Goal: Transaction & Acquisition: Download file/media

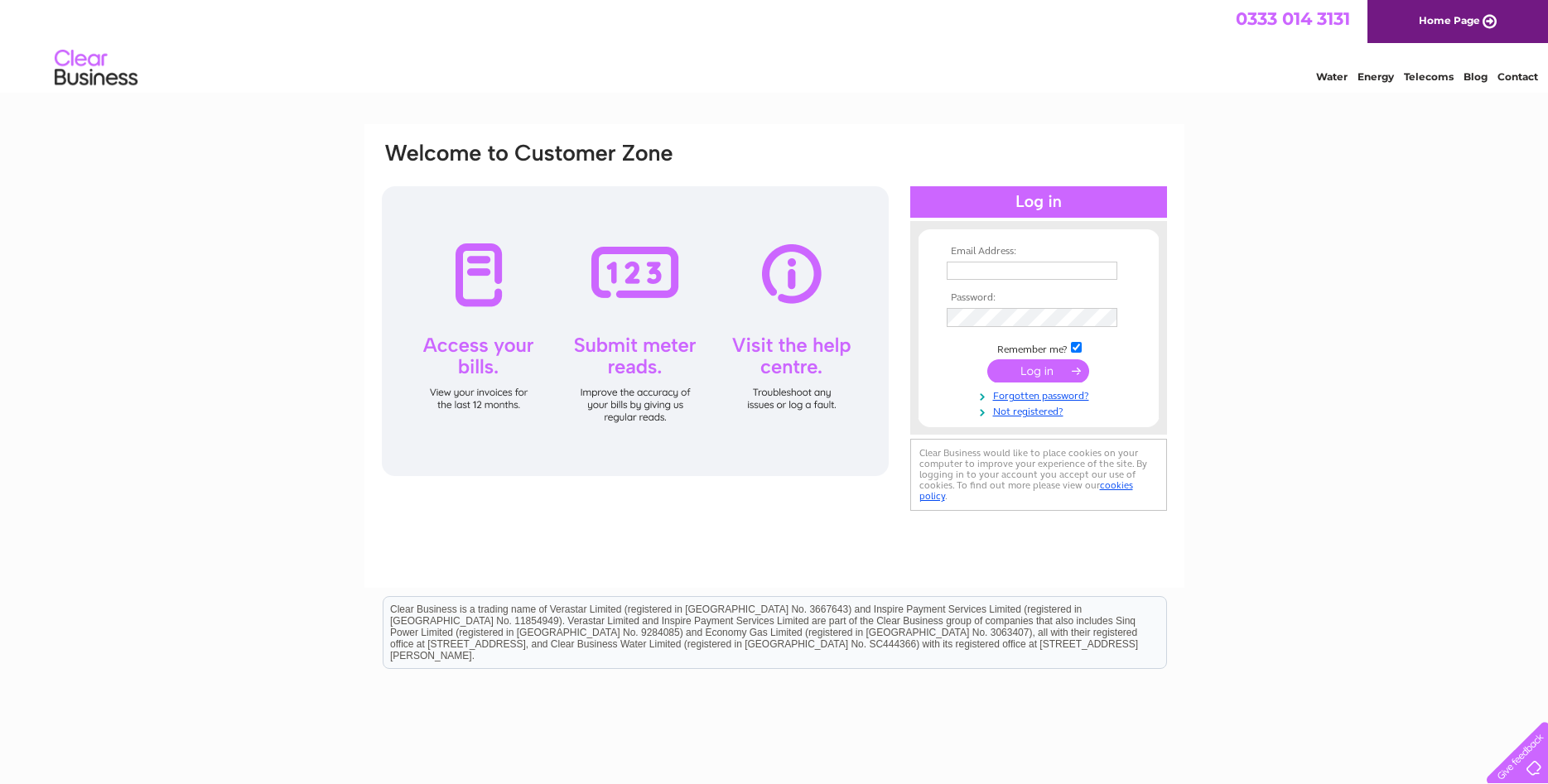
click at [977, 267] on input "text" at bounding box center [1031, 270] width 171 height 18
type input "[EMAIL_ADDRESS][DOMAIN_NAME]"
click at [1018, 368] on input "submit" at bounding box center [1038, 371] width 101 height 24
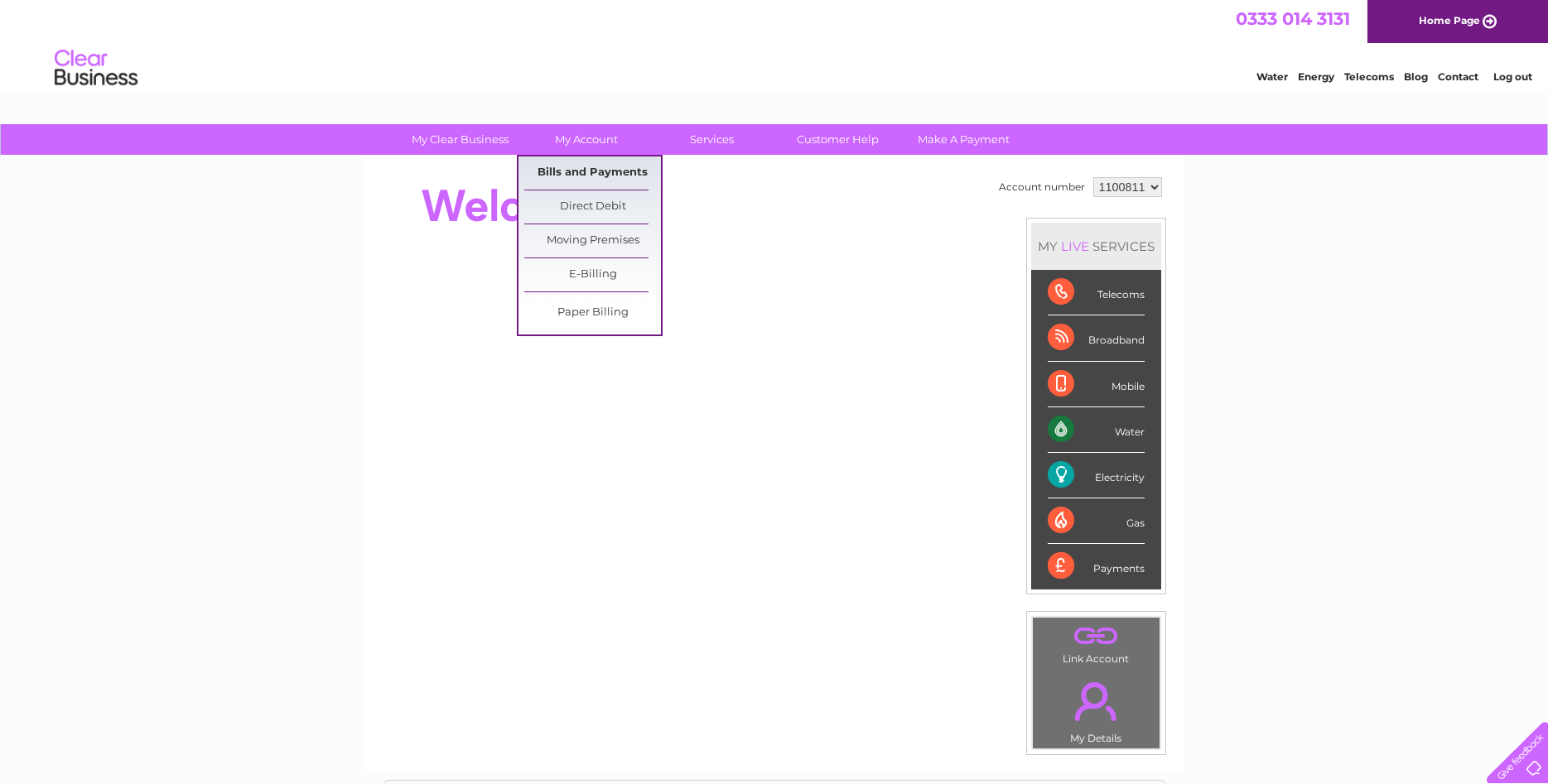
click at [586, 163] on link "Bills and Payments" at bounding box center [592, 173] width 136 height 33
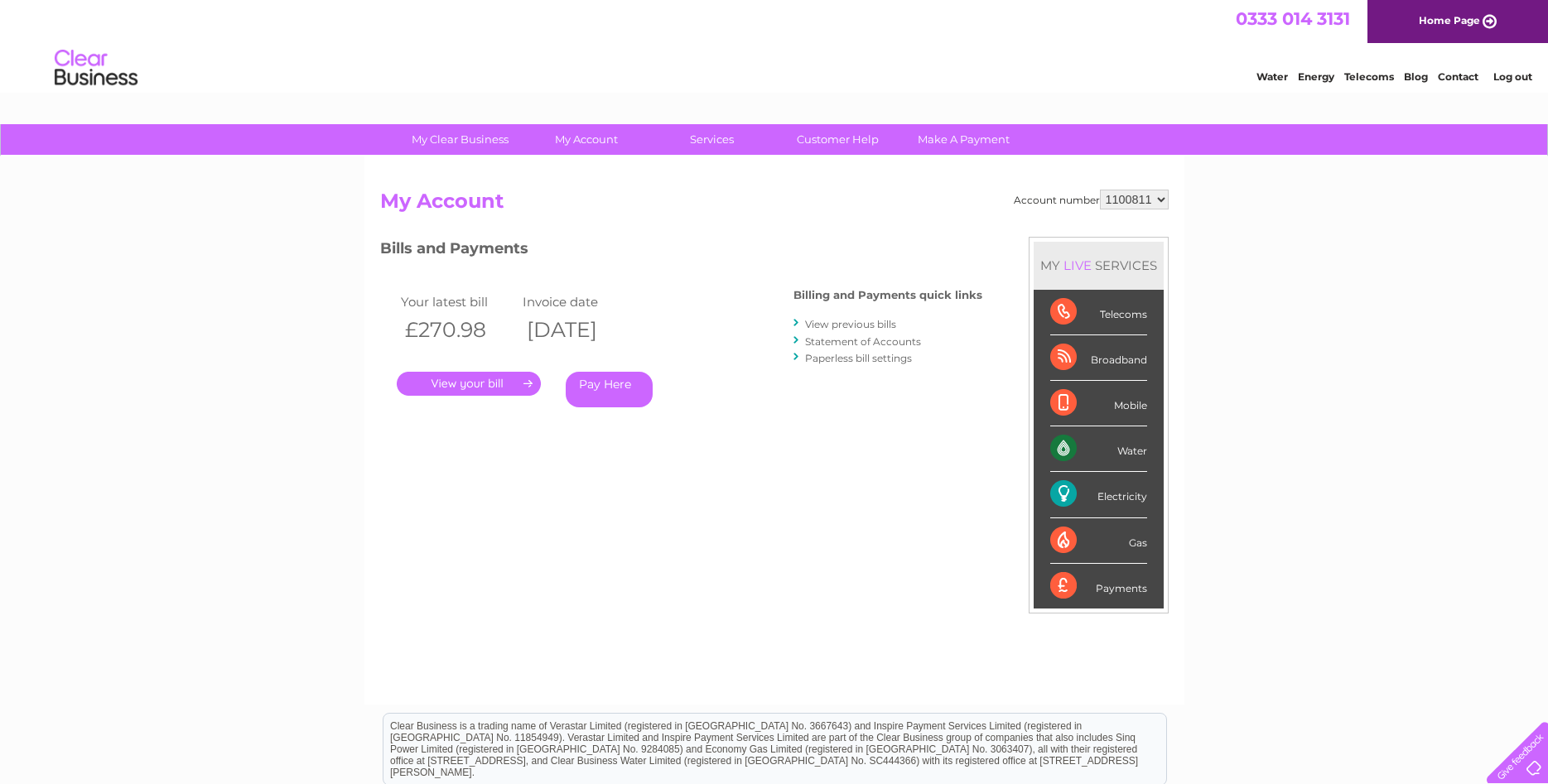
click at [459, 379] on link "." at bounding box center [469, 383] width 144 height 24
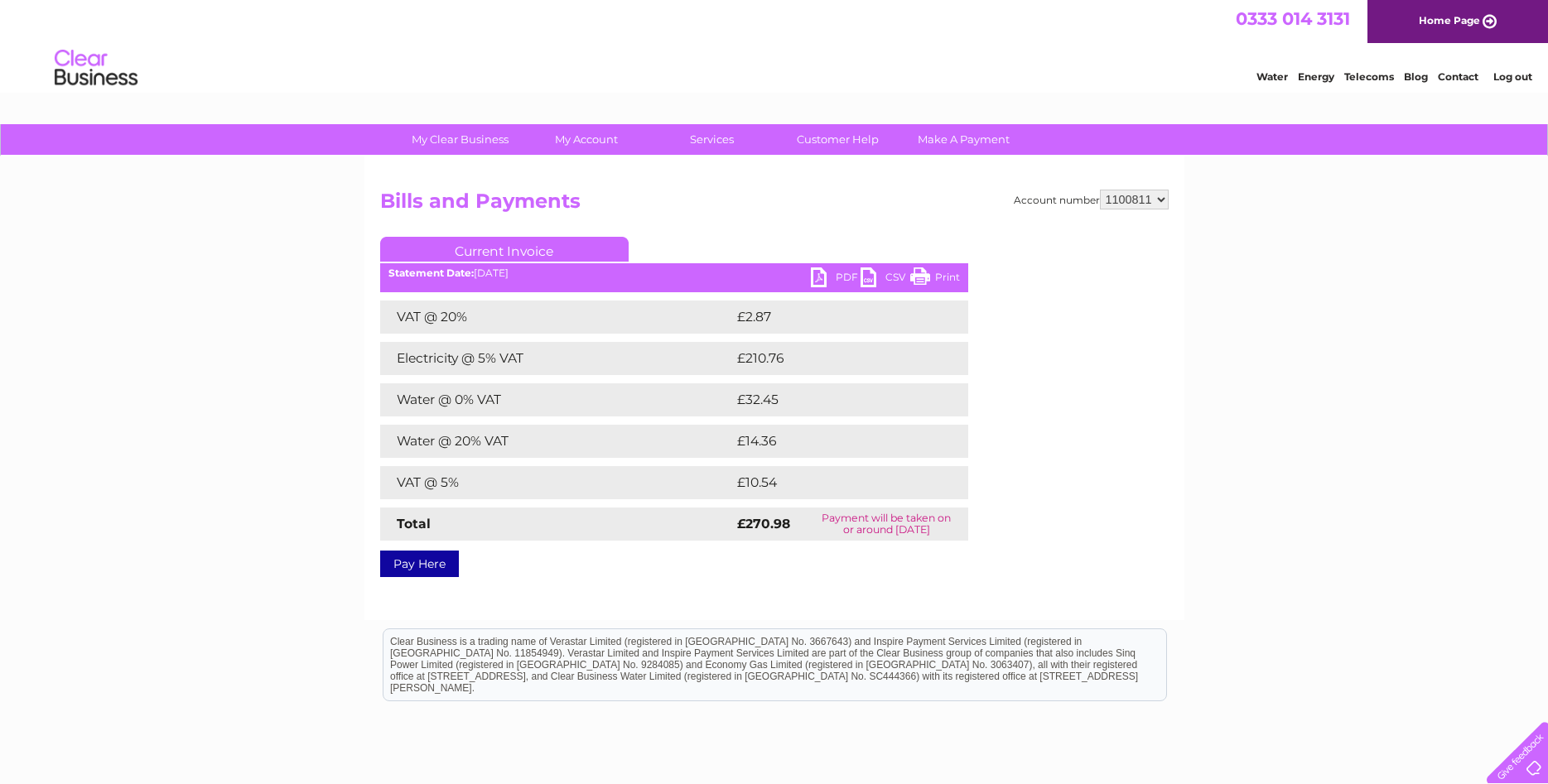
click at [831, 274] on link "PDF" at bounding box center [835, 279] width 50 height 24
click at [1100, 190] on select "1100811 1133712" at bounding box center [1134, 199] width 69 height 20
select select "1133712"
click option "1133712" at bounding box center [0, 0] width 0 height 0
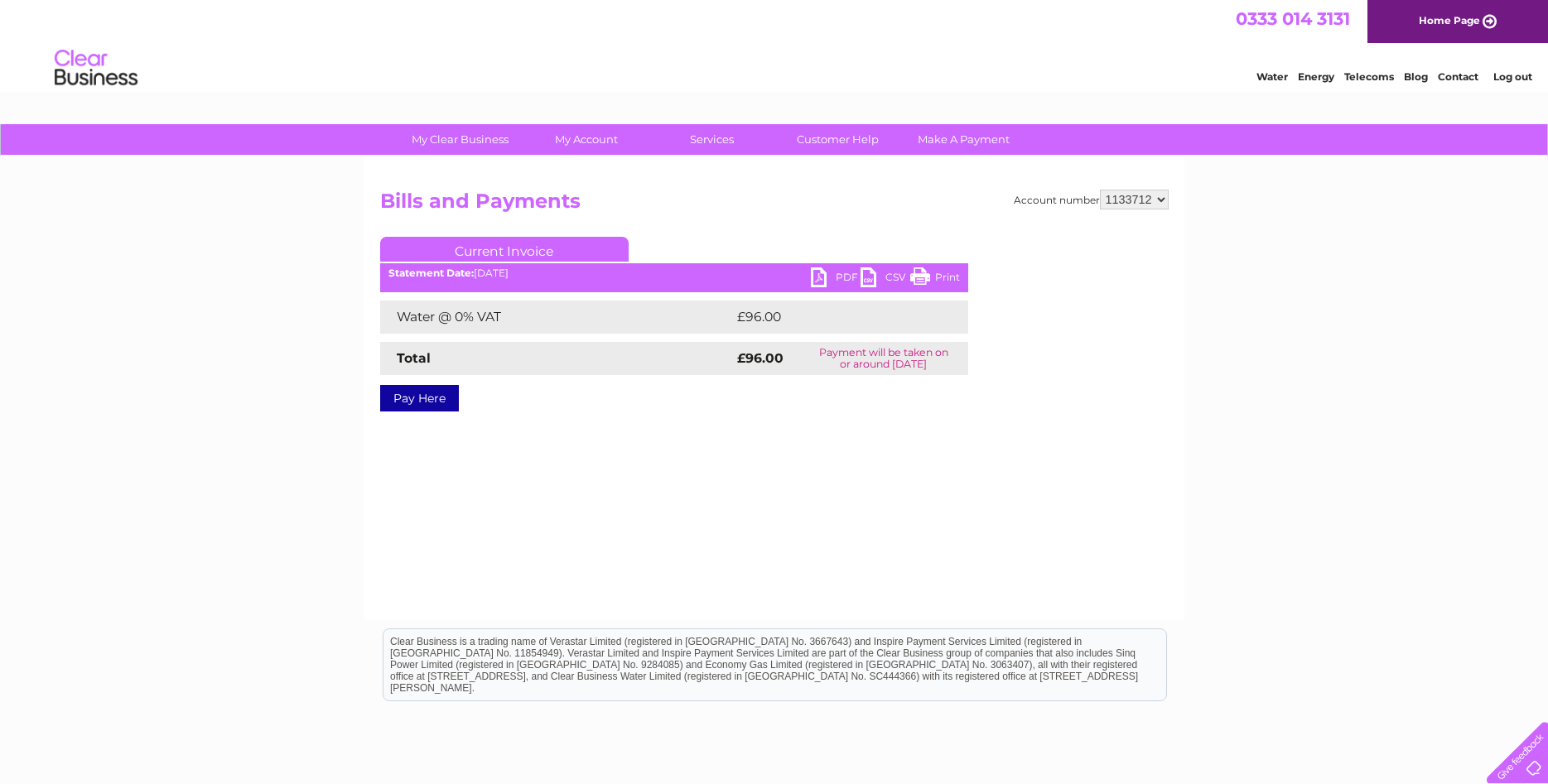
click at [829, 274] on link "PDF" at bounding box center [835, 279] width 50 height 24
